Goal: Check status: Check status

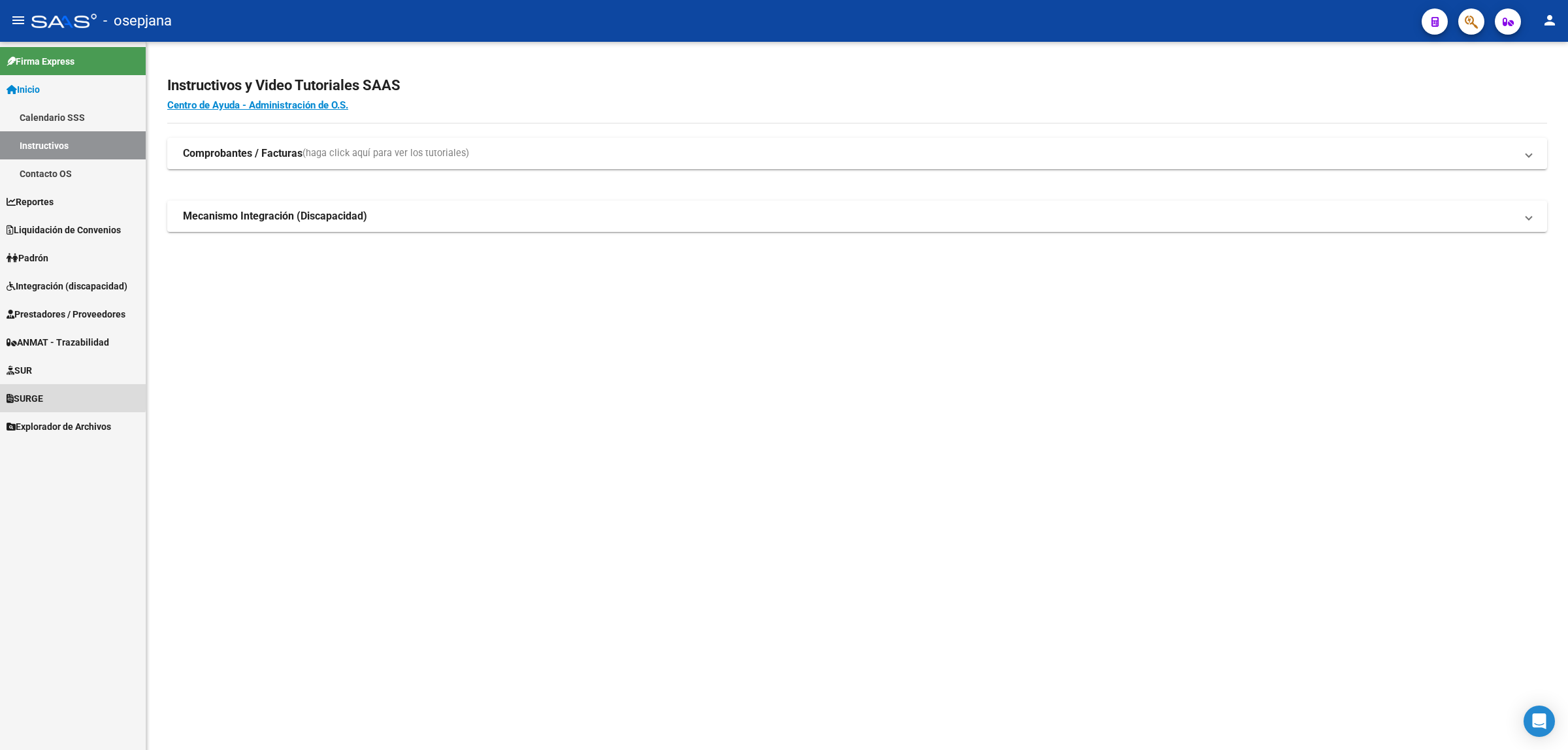
click at [29, 393] on span "SURGE" at bounding box center [25, 398] width 37 height 15
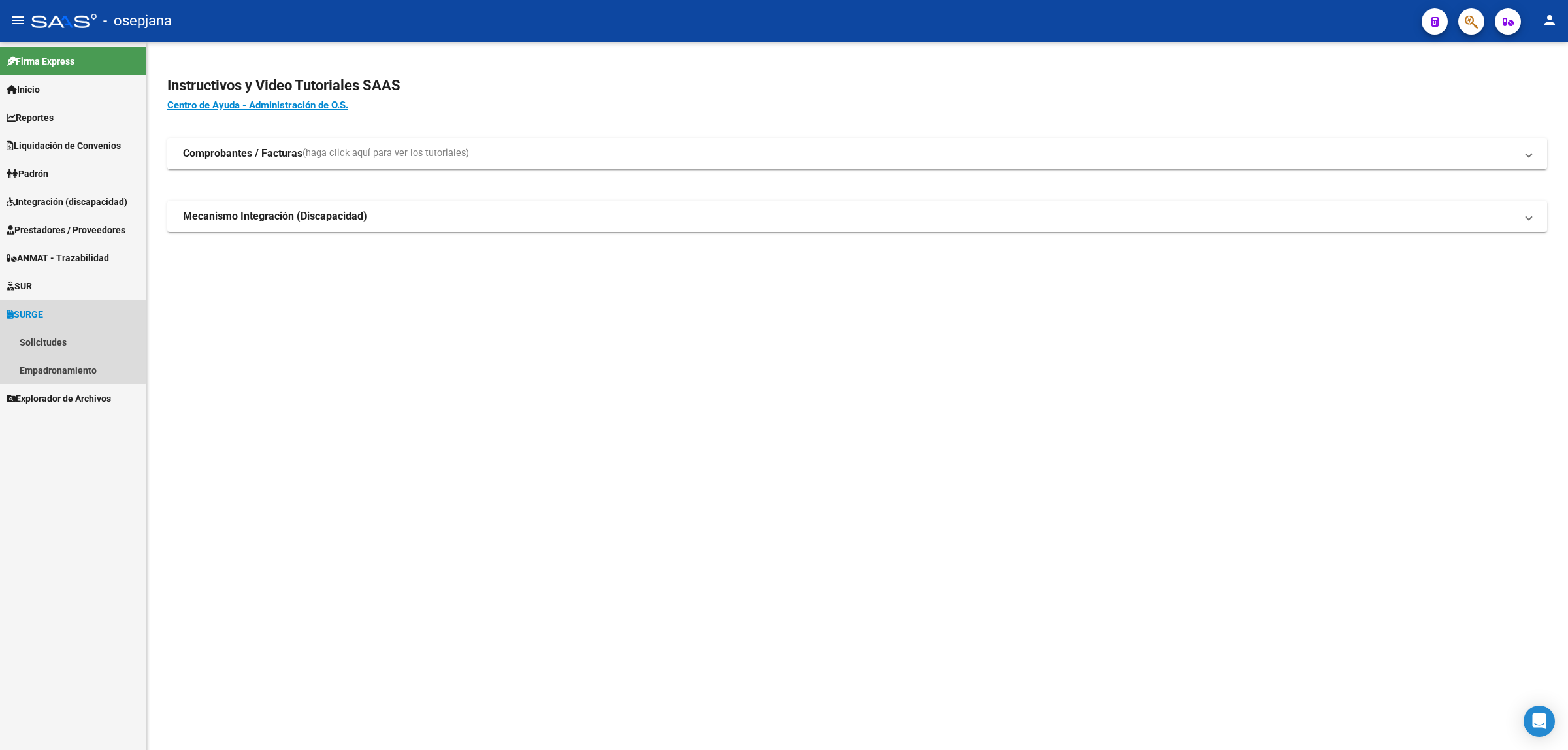
click at [43, 319] on span "SURGE" at bounding box center [25, 315] width 37 height 15
click at [56, 290] on link "SUR" at bounding box center [73, 286] width 146 height 28
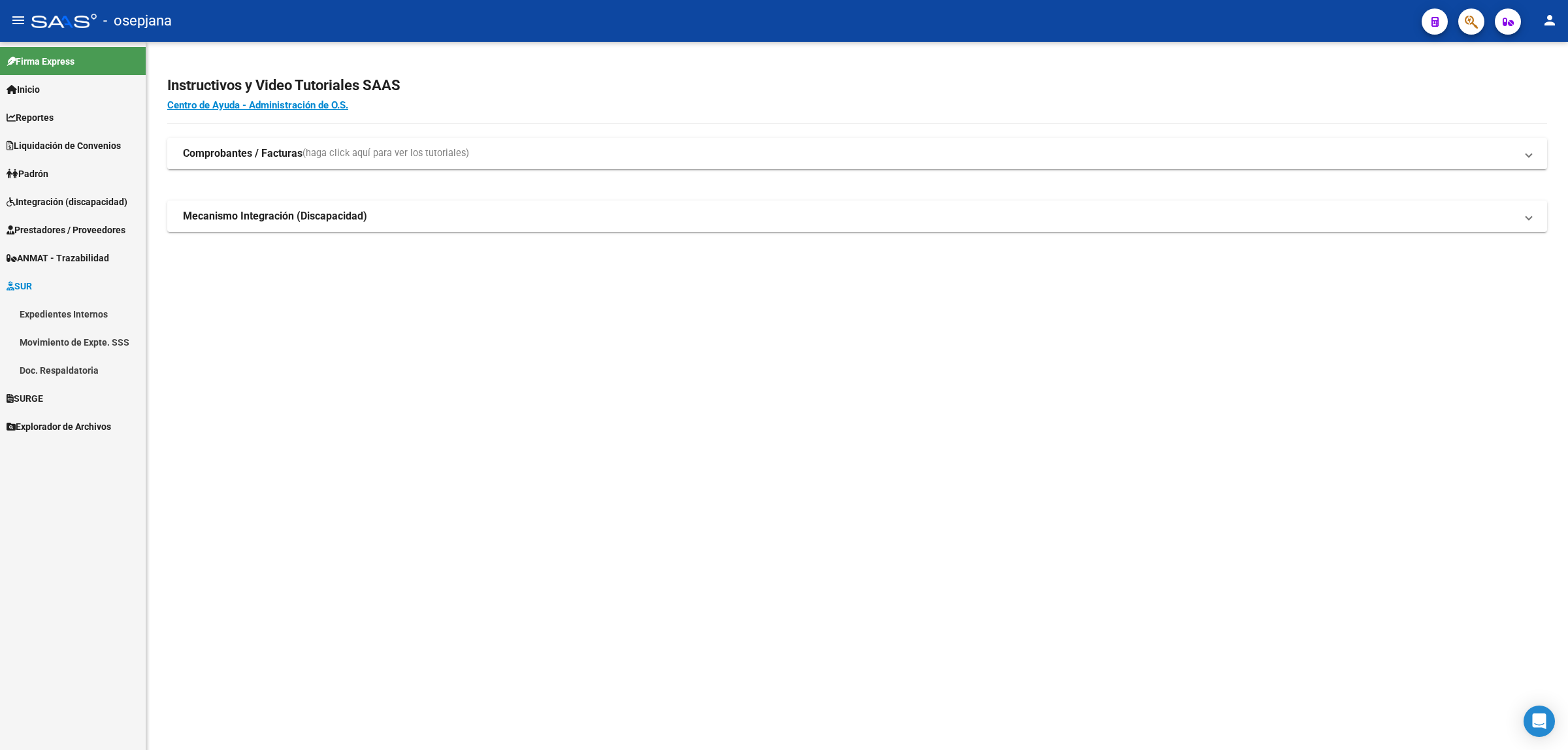
click at [53, 401] on link "SURGE" at bounding box center [73, 398] width 146 height 28
click at [56, 337] on link "Solicitudes" at bounding box center [73, 342] width 146 height 28
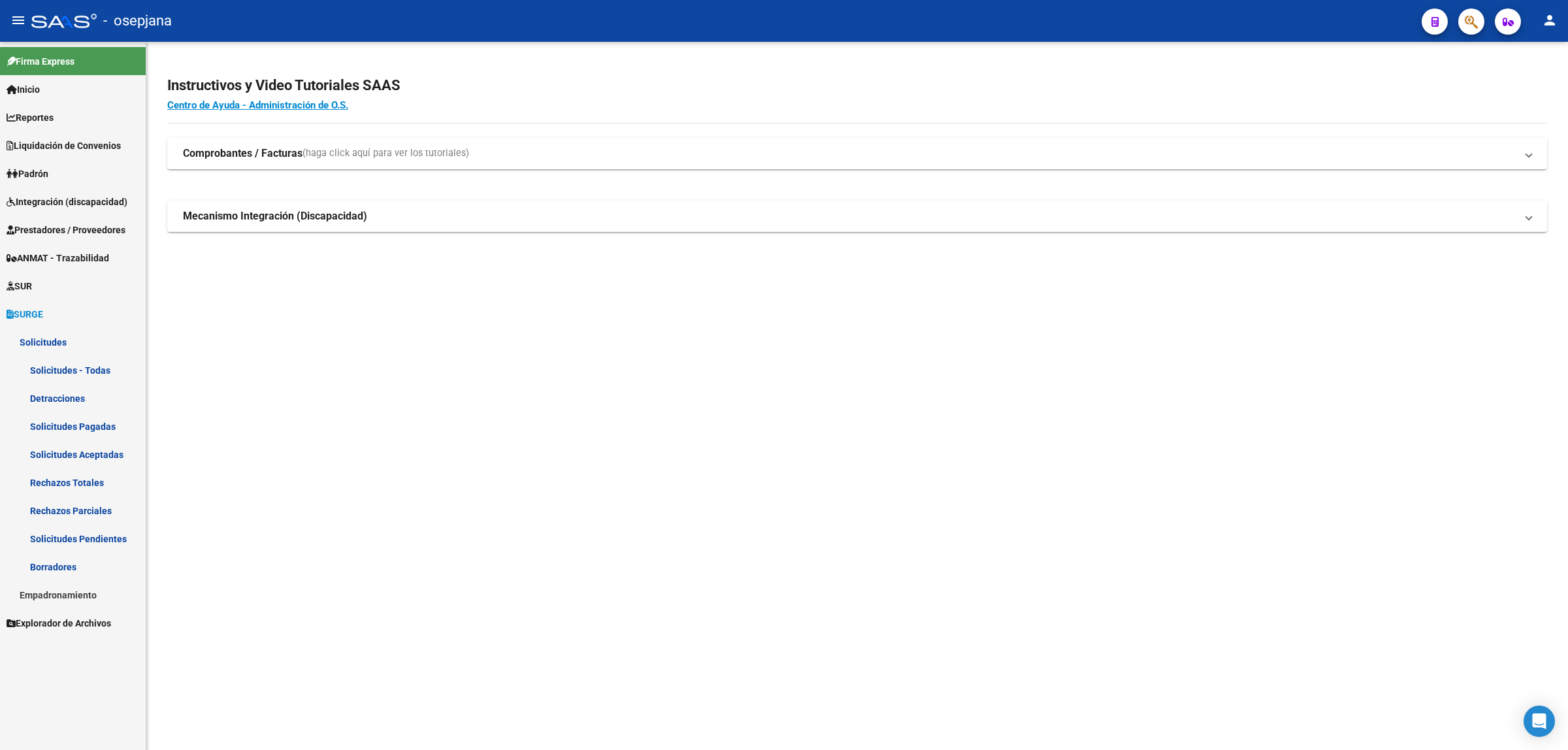
click at [109, 423] on link "Solicitudes Pagadas" at bounding box center [73, 426] width 146 height 28
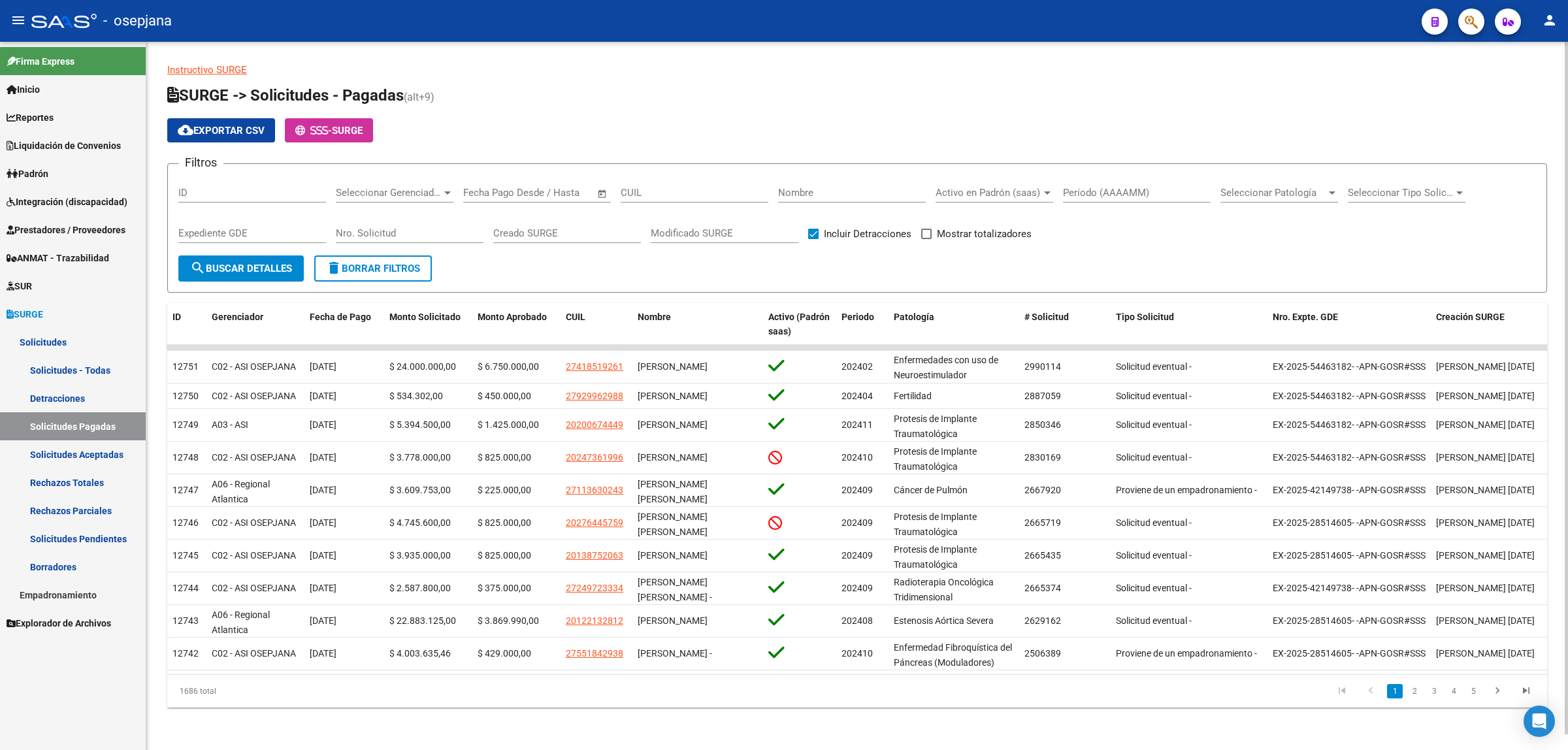
click at [928, 234] on span at bounding box center [926, 234] width 10 height 10
click at [926, 239] on input "Mostrar totalizadores" at bounding box center [926, 239] width 1 height 1
checkbox input "true"
click at [1099, 183] on div "Período (AAAAMM)" at bounding box center [1136, 189] width 147 height 28
click at [1099, 187] on input "Período (AAAAMM)" at bounding box center [1136, 193] width 147 height 12
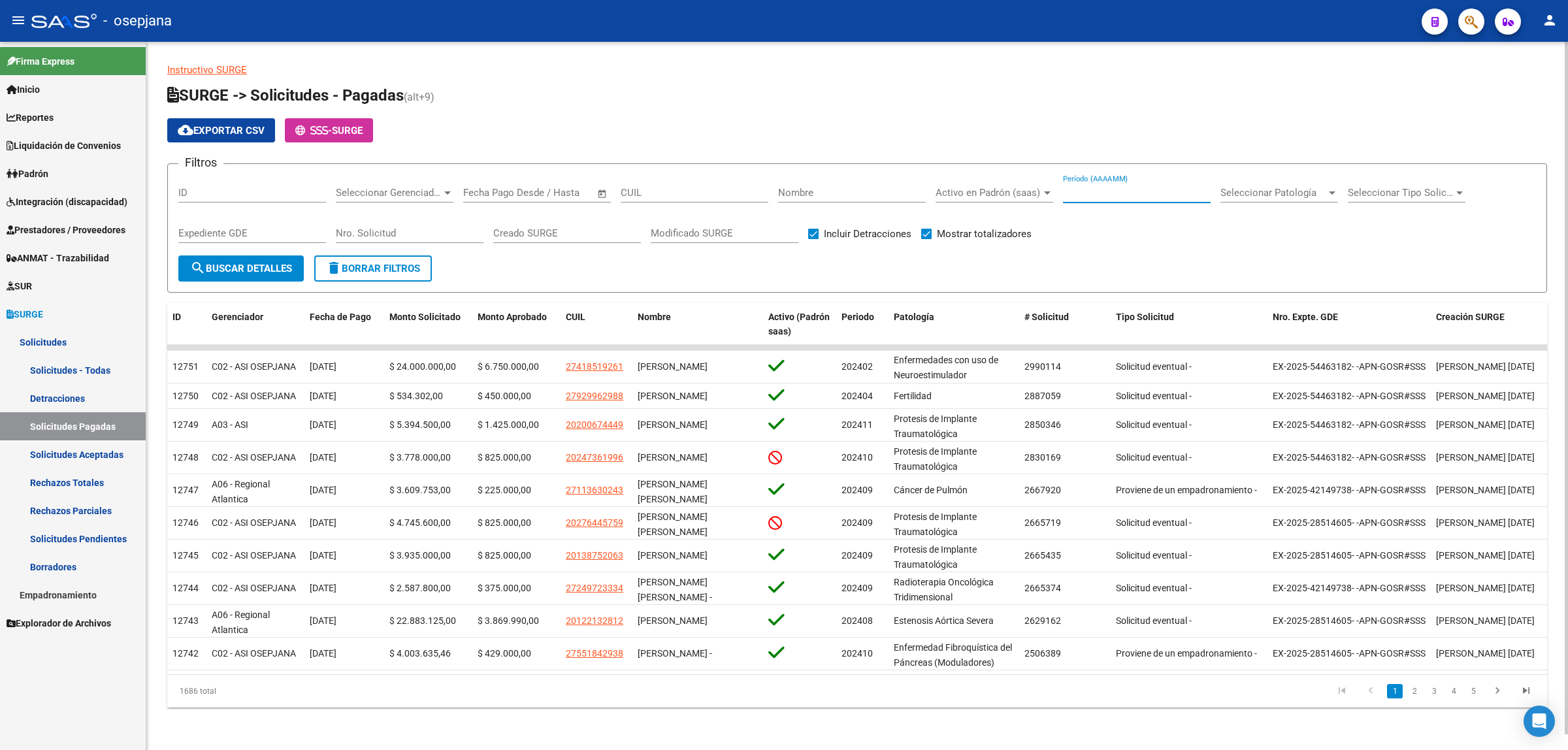
click at [481, 198] on div "Fecha inicio – Fecha fin Fecha Pago Desde / Hasta" at bounding box center [529, 189] width 132 height 28
click at [599, 192] on span "Open calendar" at bounding box center [602, 193] width 32 height 32
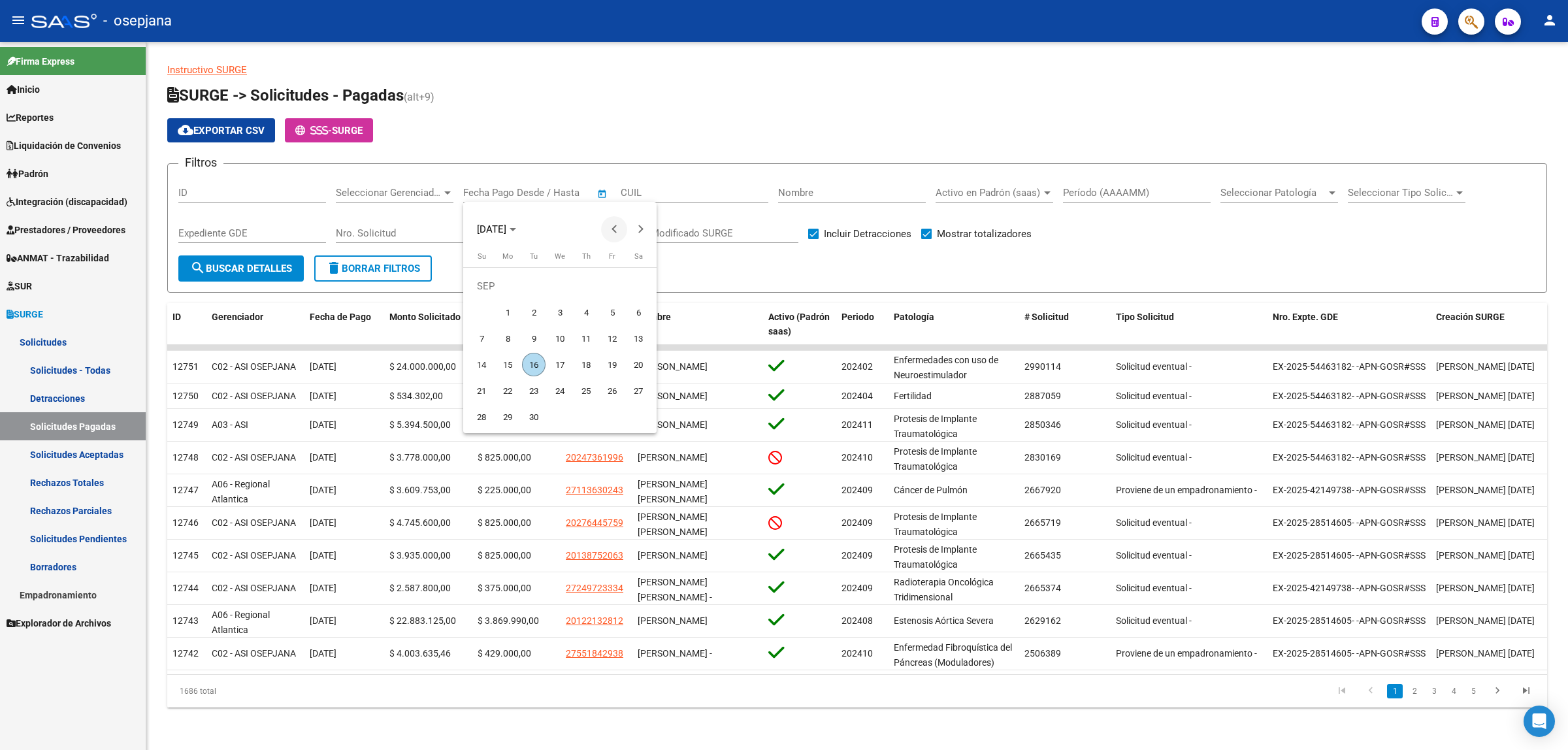
click at [615, 233] on span "Previous month" at bounding box center [614, 230] width 26 height 26
click at [614, 284] on span "1" at bounding box center [612, 286] width 23 height 23
type input "01/08/2025"
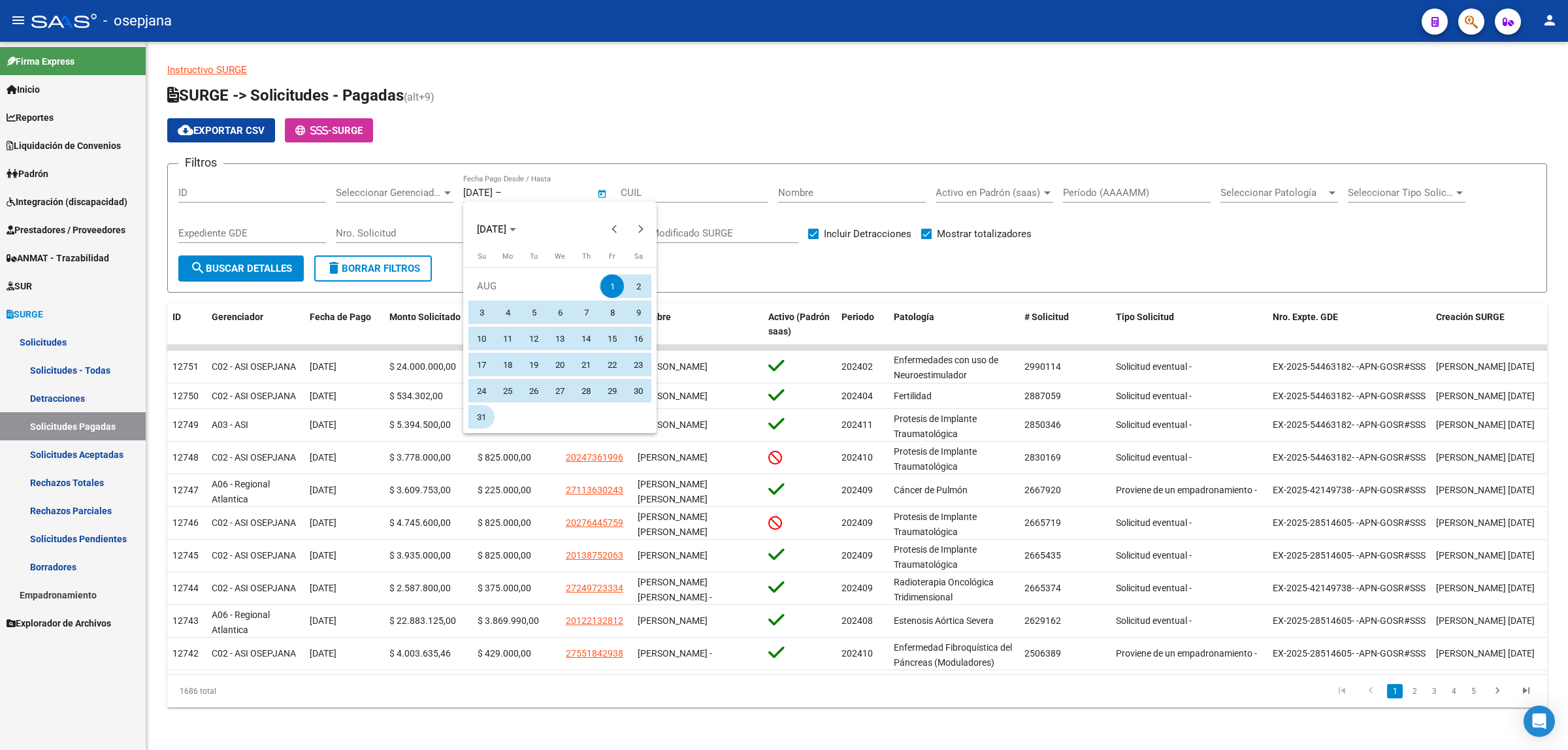
click at [483, 419] on span "31" at bounding box center [481, 417] width 23 height 23
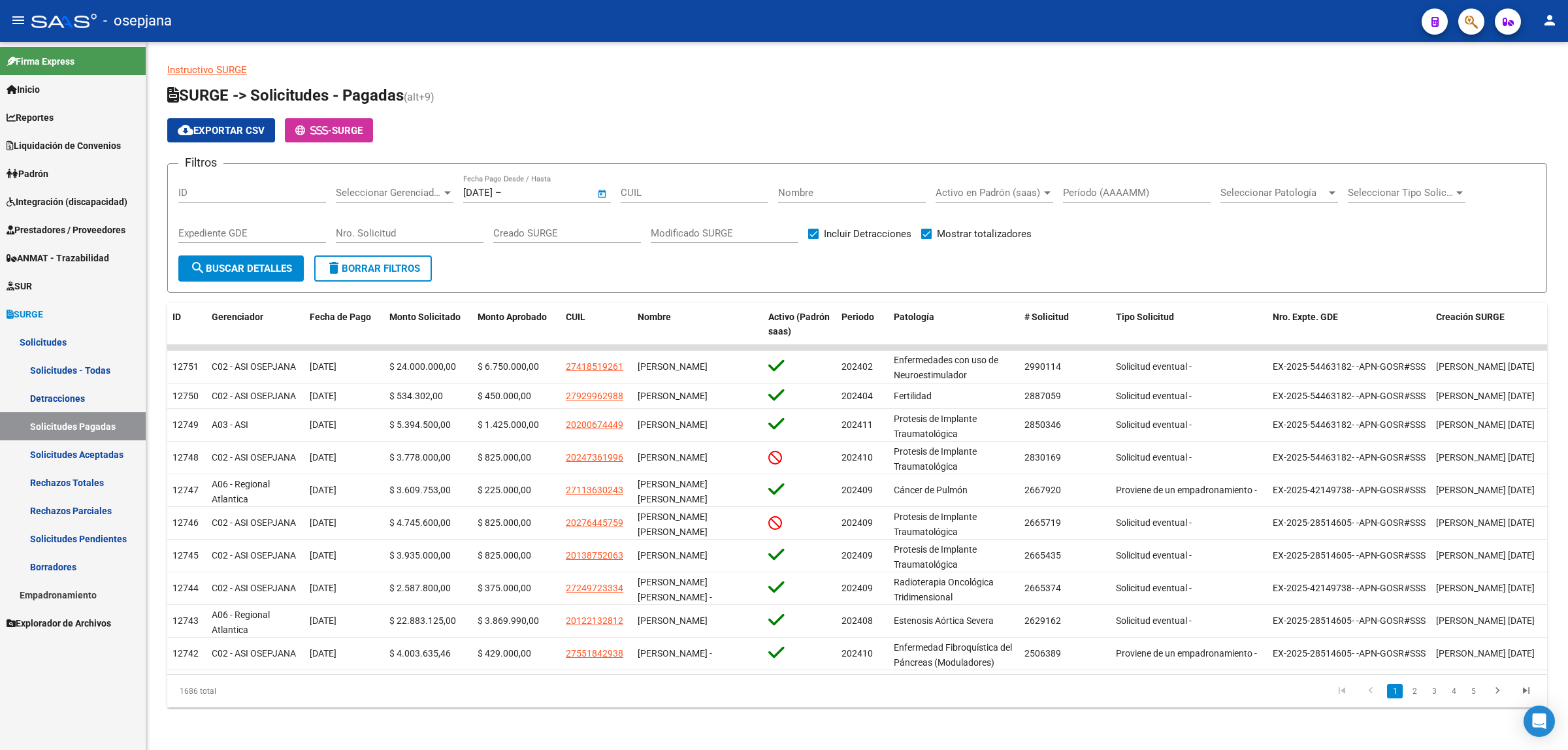
type input "31/08/2025"
click at [246, 268] on span "search Buscar Detalles" at bounding box center [241, 269] width 102 height 12
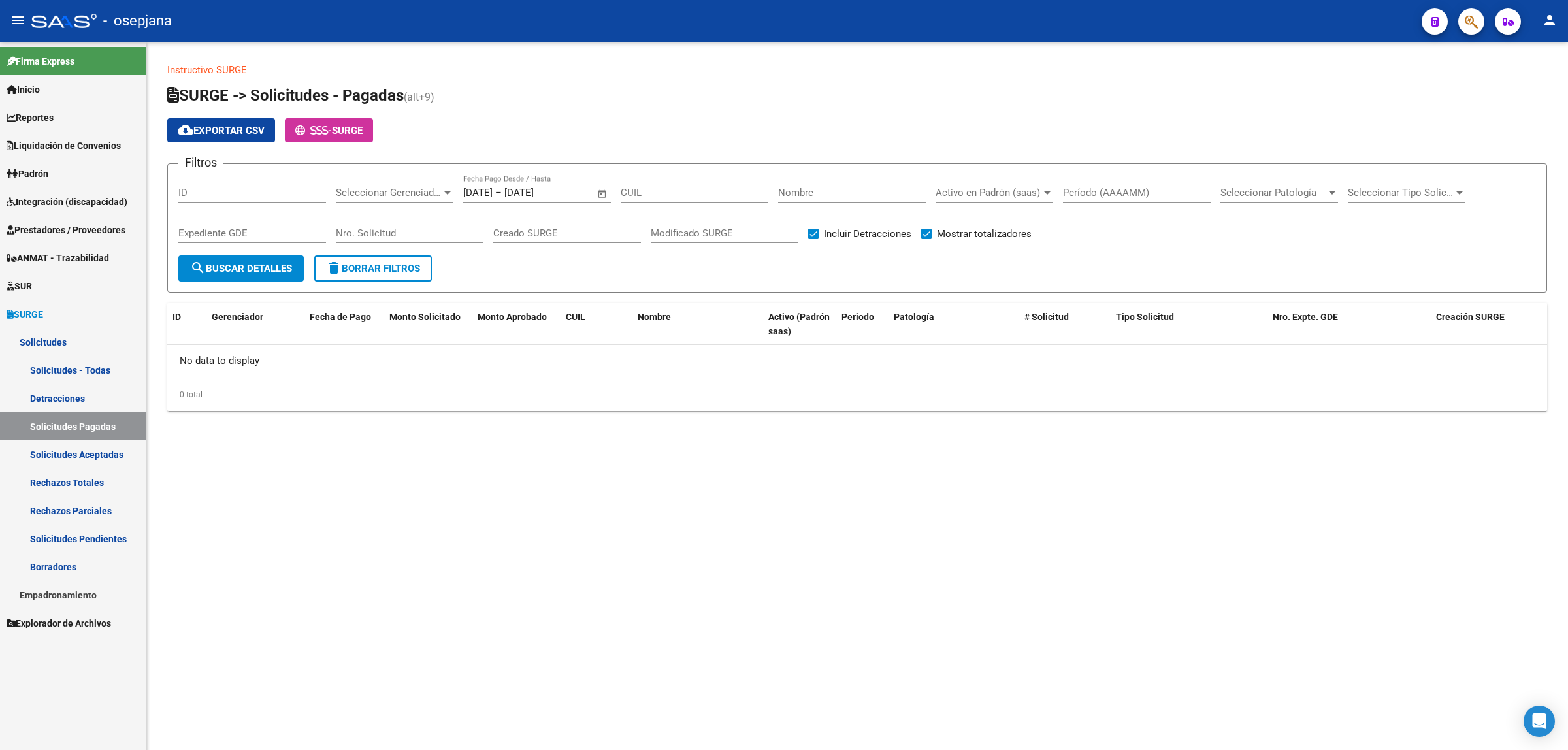
click at [257, 270] on span "search Buscar Detalles" at bounding box center [241, 269] width 102 height 12
click at [74, 420] on link "Solicitudes Pagadas" at bounding box center [73, 426] width 146 height 28
click at [198, 266] on mat-icon "search" at bounding box center [197, 267] width 15 height 15
click at [361, 269] on span "delete Borrar Filtros" at bounding box center [373, 269] width 94 height 12
checkbox input "false"
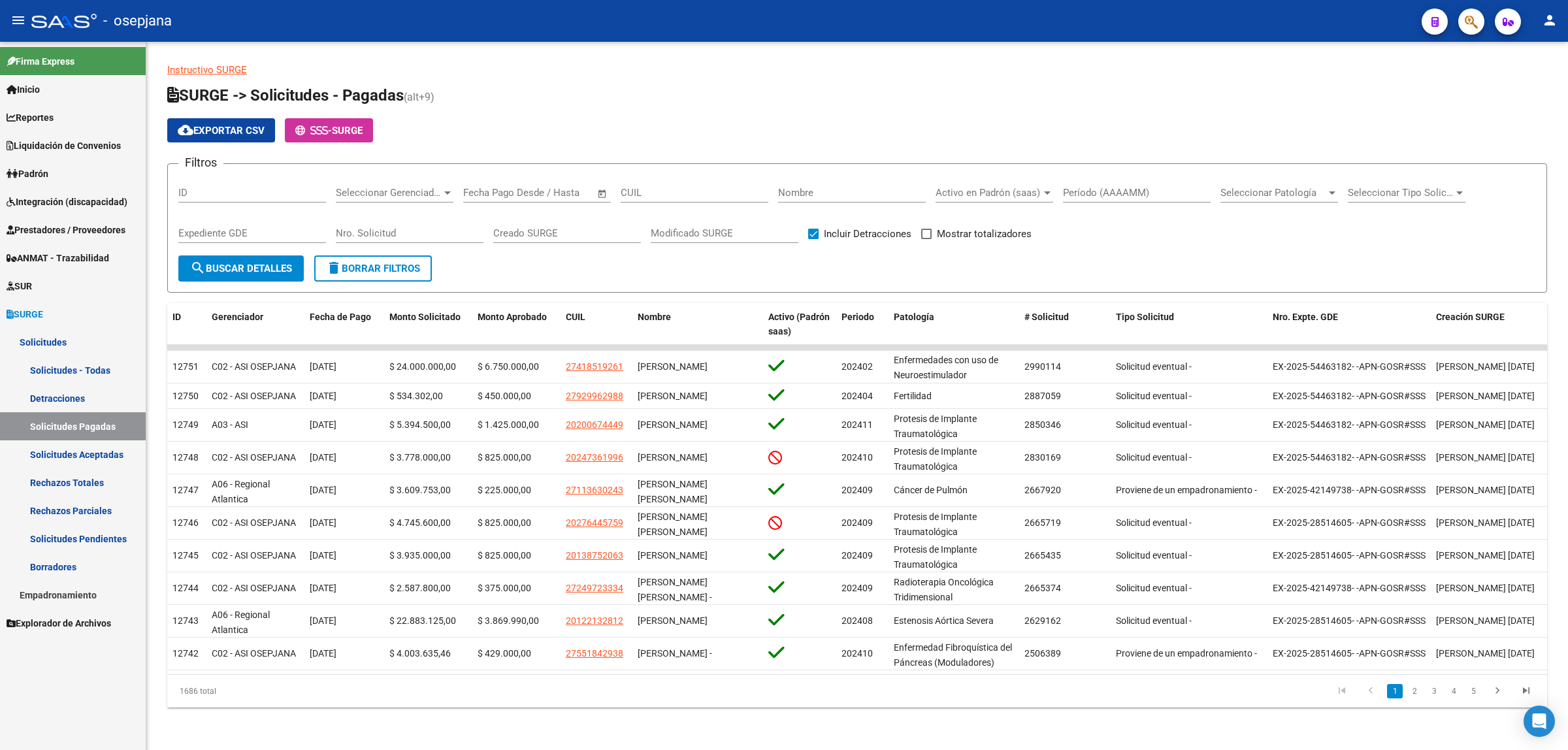
click at [65, 428] on link "Solicitudes Pagadas" at bounding box center [73, 426] width 146 height 28
click at [221, 269] on span "search Buscar Detalles" at bounding box center [241, 269] width 102 height 12
